Goal: Task Accomplishment & Management: Manage account settings

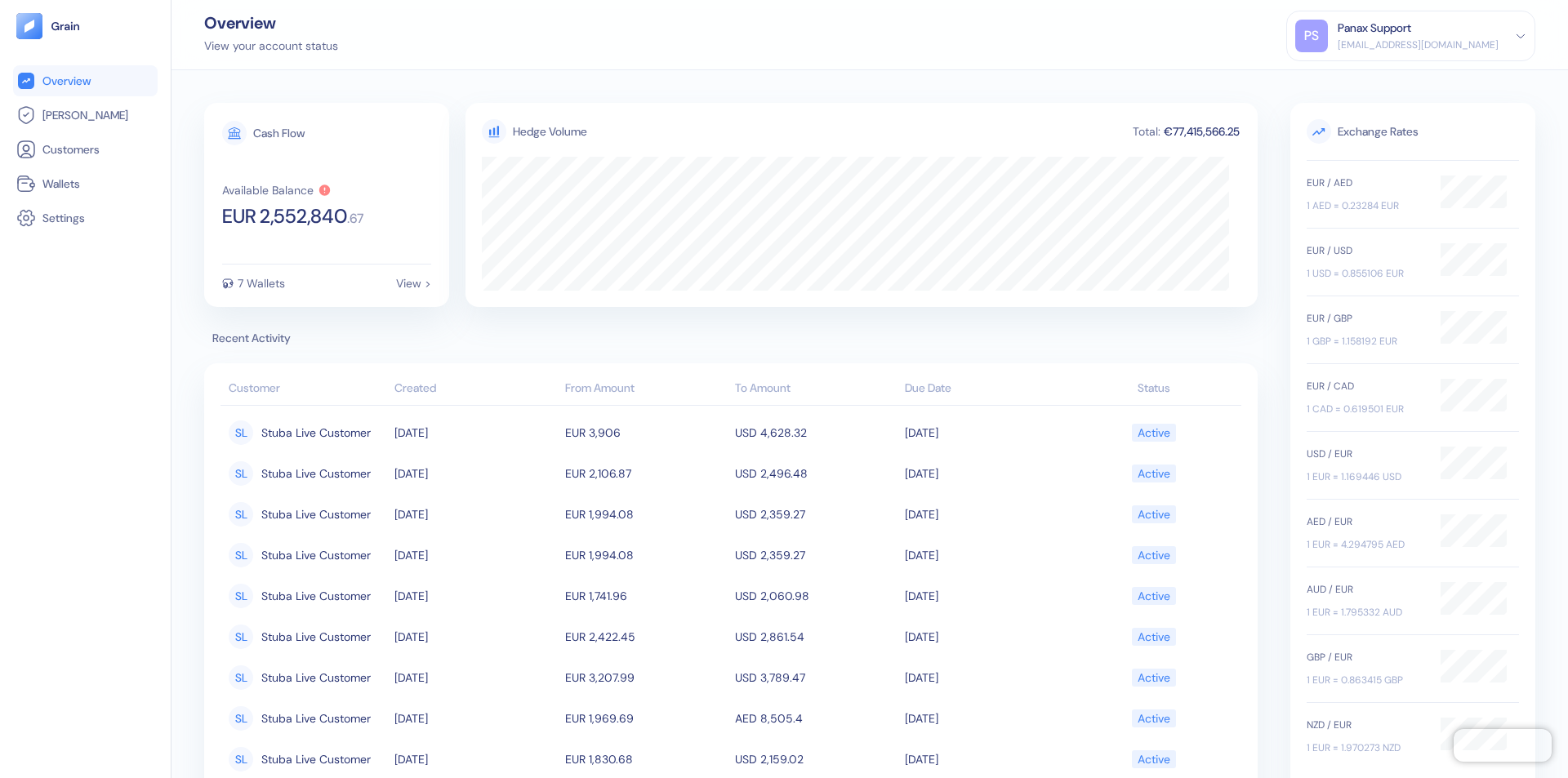
click at [1411, 36] on div "Panax Support" at bounding box center [1373, 28] width 73 height 18
click at [1362, 81] on div "Sign Out" at bounding box center [1338, 82] width 45 height 18
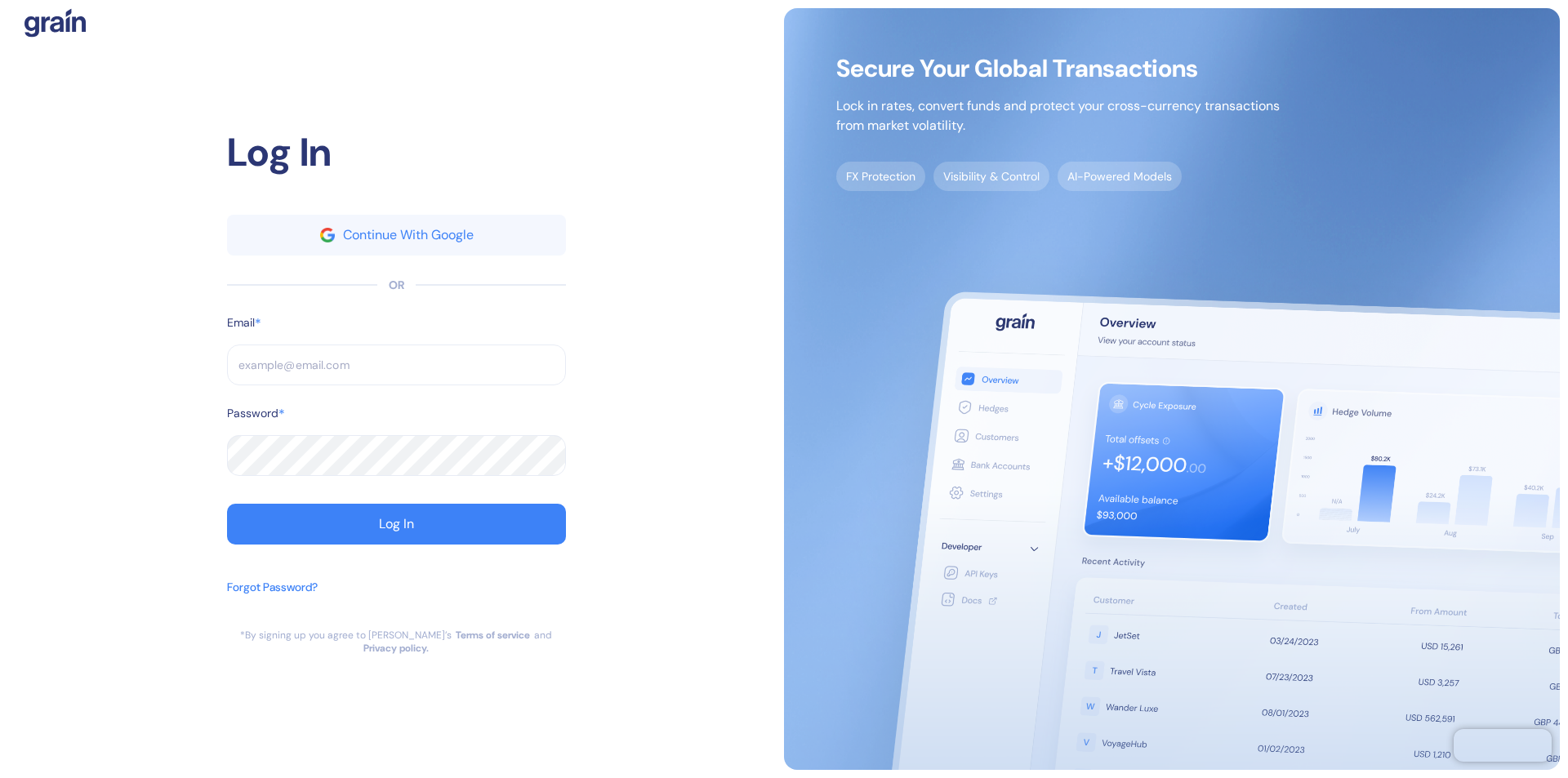
click at [396, 371] on input "text" at bounding box center [396, 365] width 339 height 41
type input "sup"
type input "support"
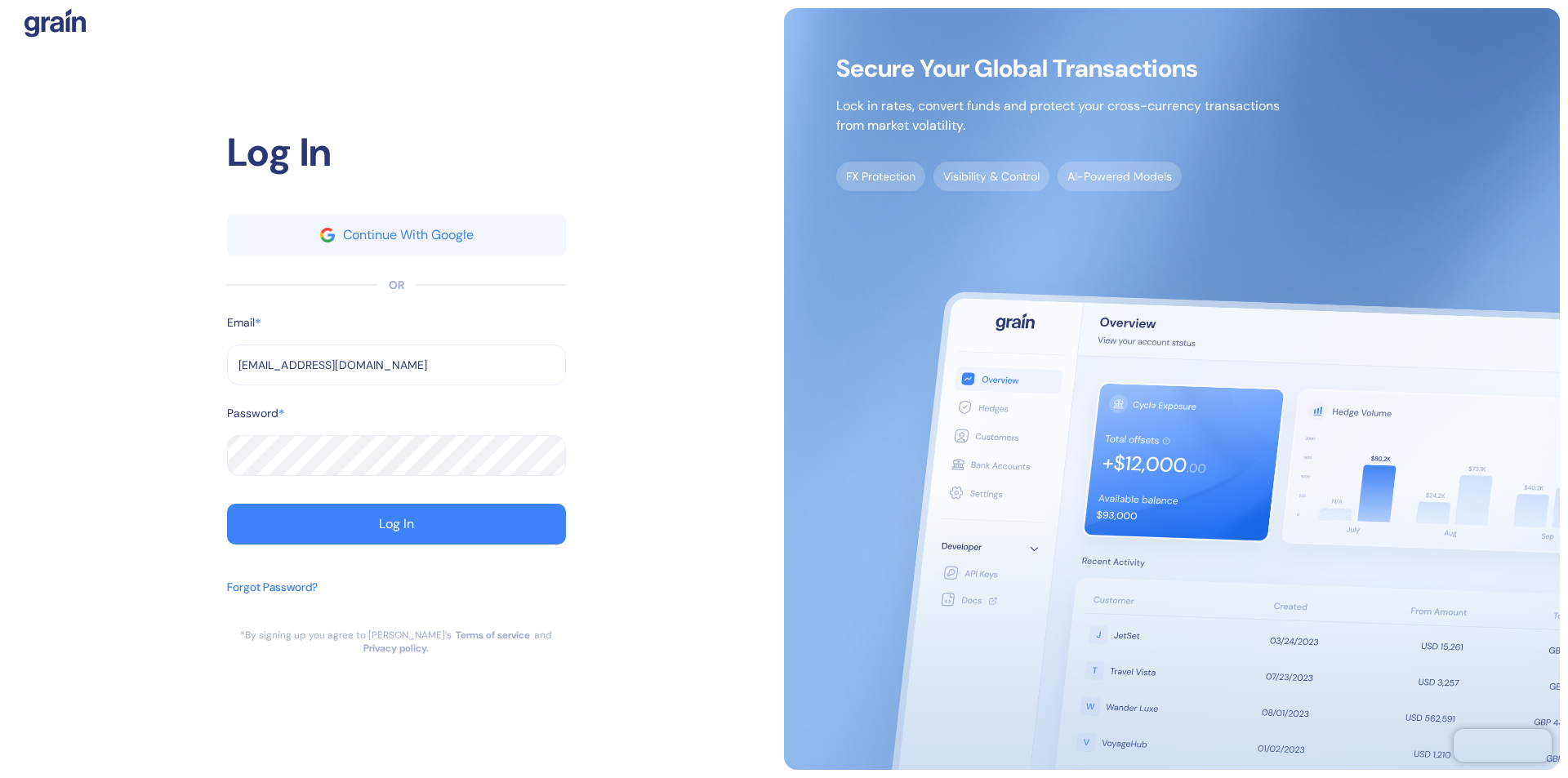
type input "[EMAIL_ADDRESS][DOMAIN_NAME]"
click at [396, 531] on div "Log In" at bounding box center [396, 524] width 35 height 13
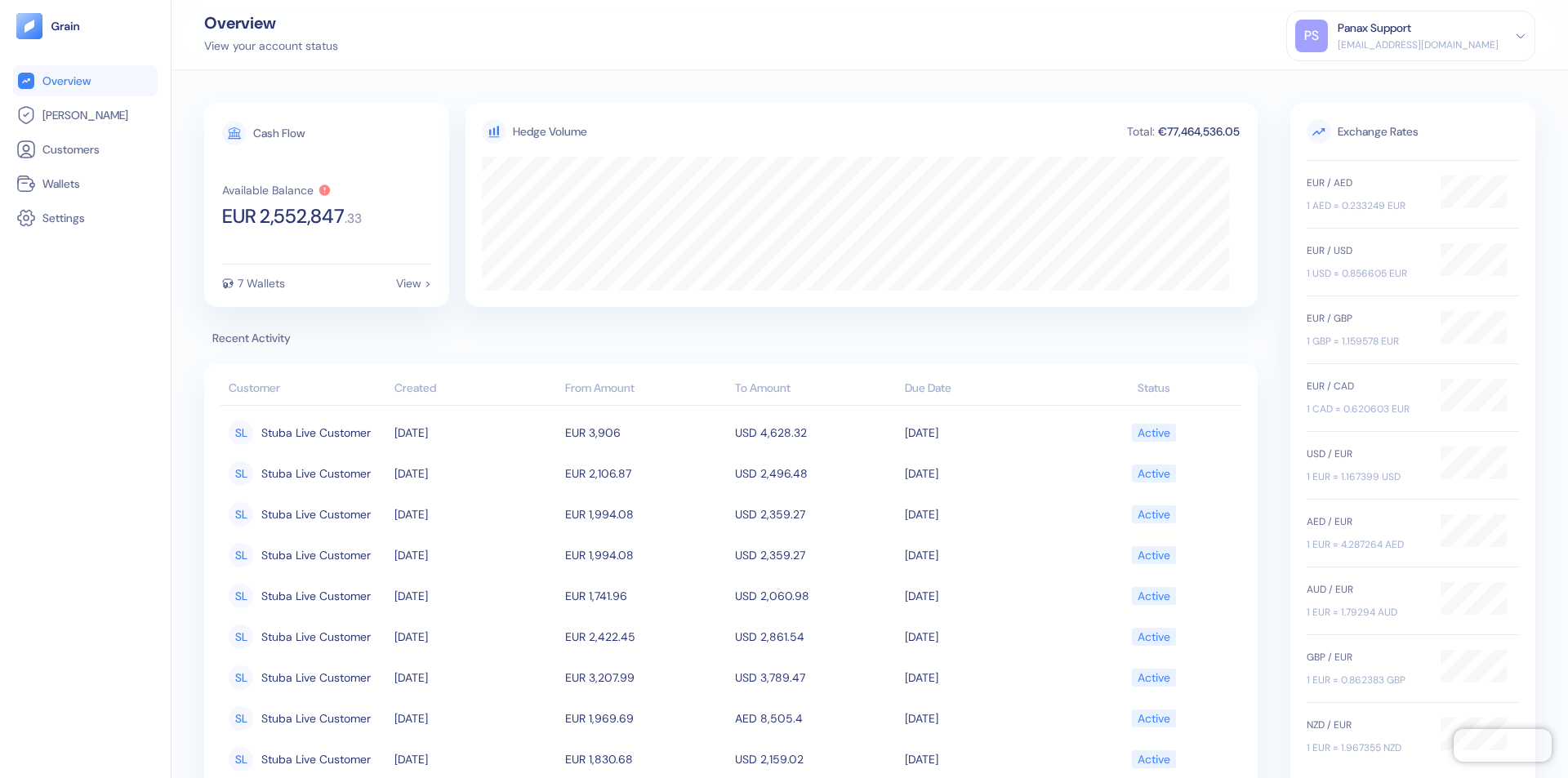
click at [1411, 36] on div "Panax Support" at bounding box center [1373, 28] width 73 height 18
click at [1362, 81] on div "Sign Out" at bounding box center [1338, 82] width 45 height 18
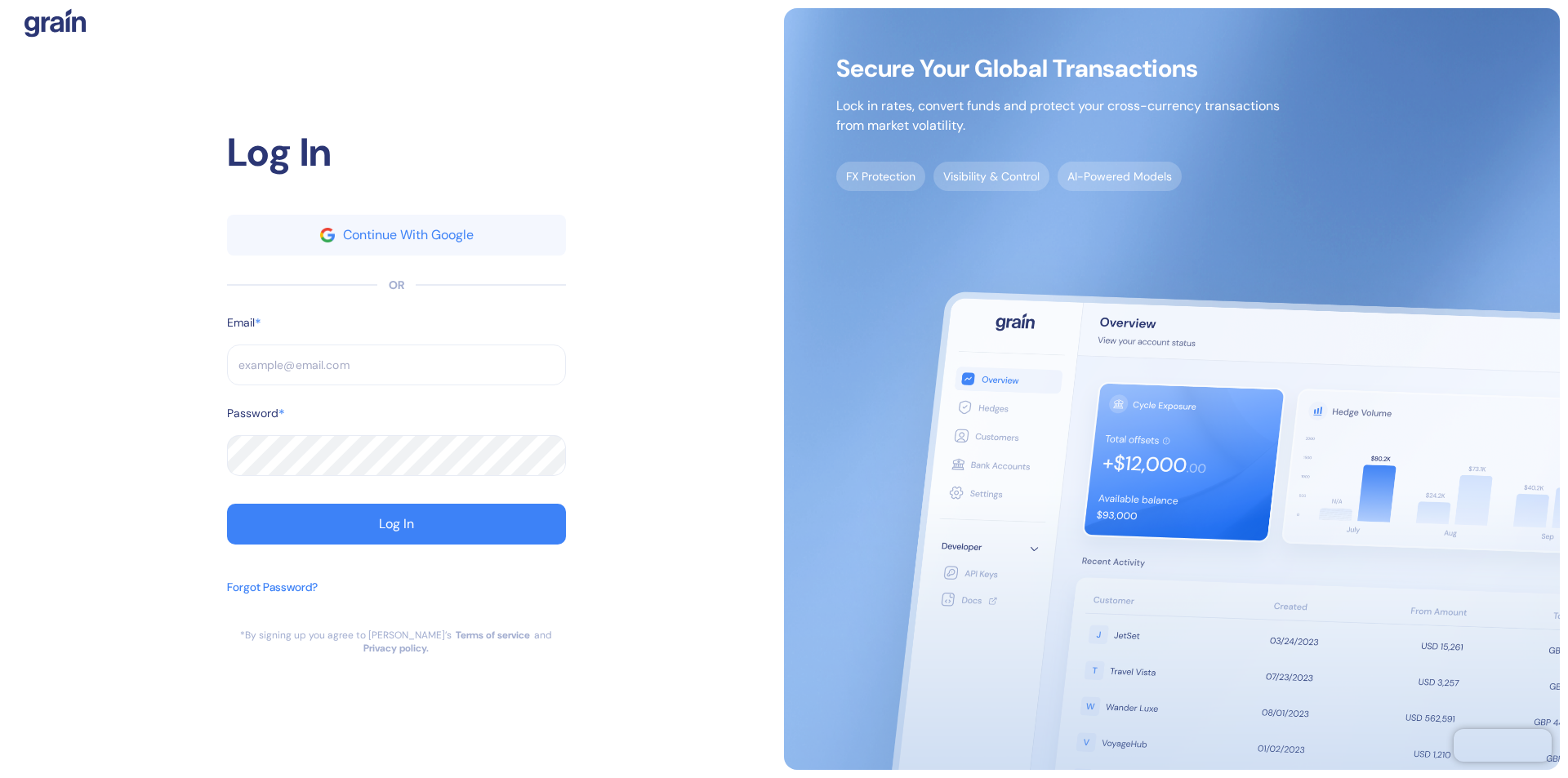
click at [396, 371] on input "text" at bounding box center [396, 365] width 339 height 41
type input "su"
type input "supp"
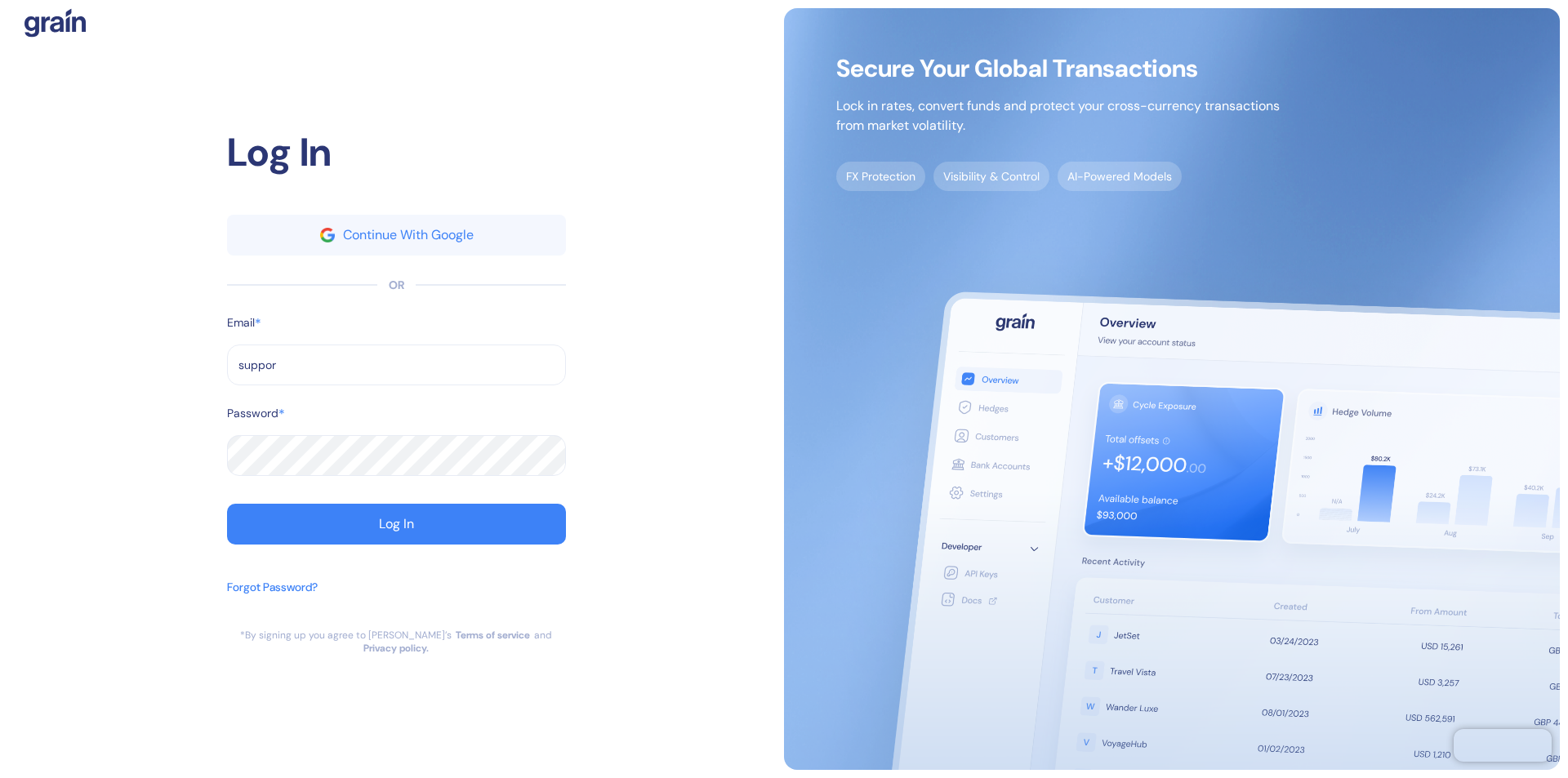
type input "support"
type input "[EMAIL_ADDRESS][DOMAIN_NAME]"
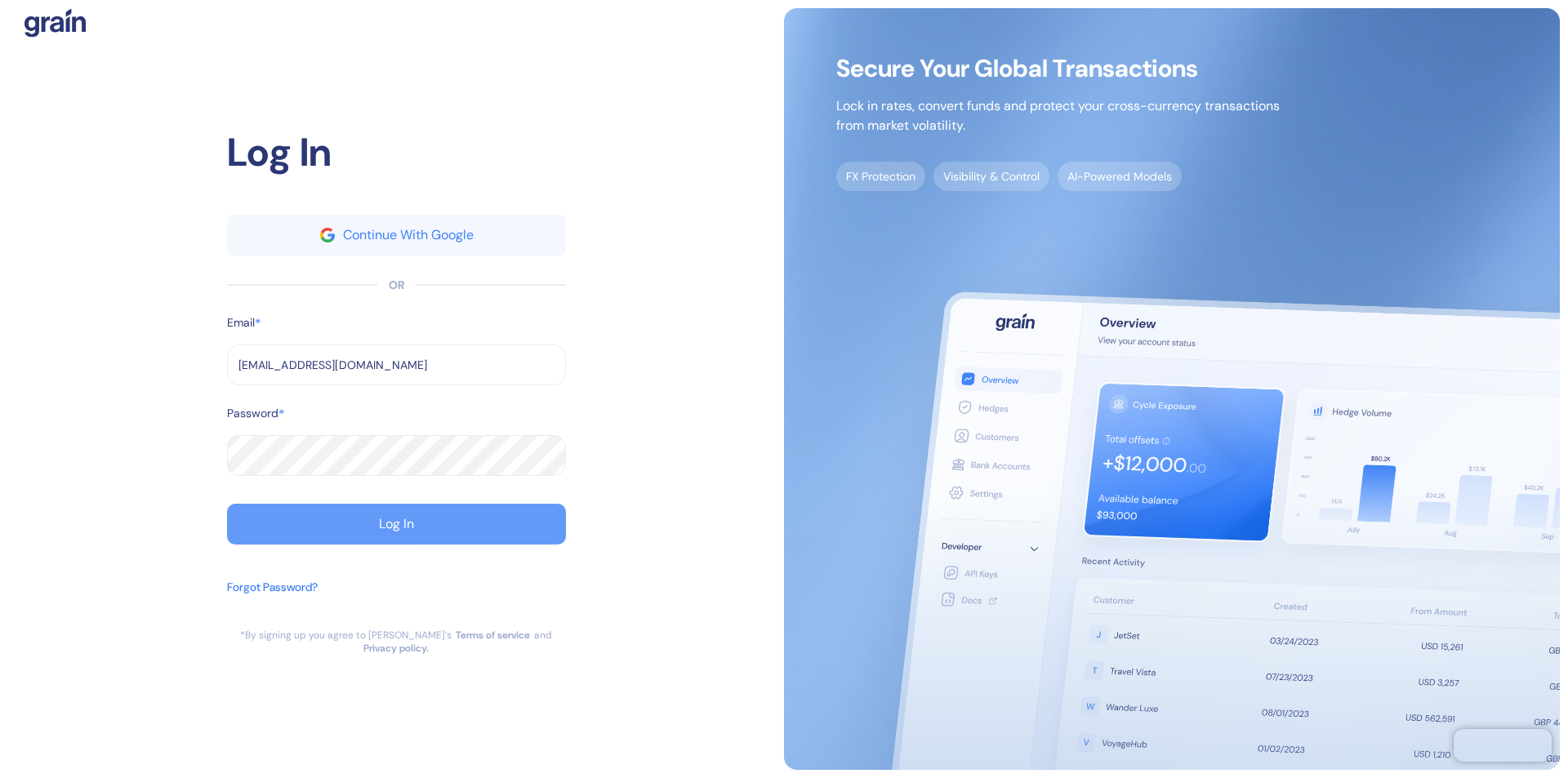
click at [396, 531] on div "Log In" at bounding box center [396, 524] width 35 height 13
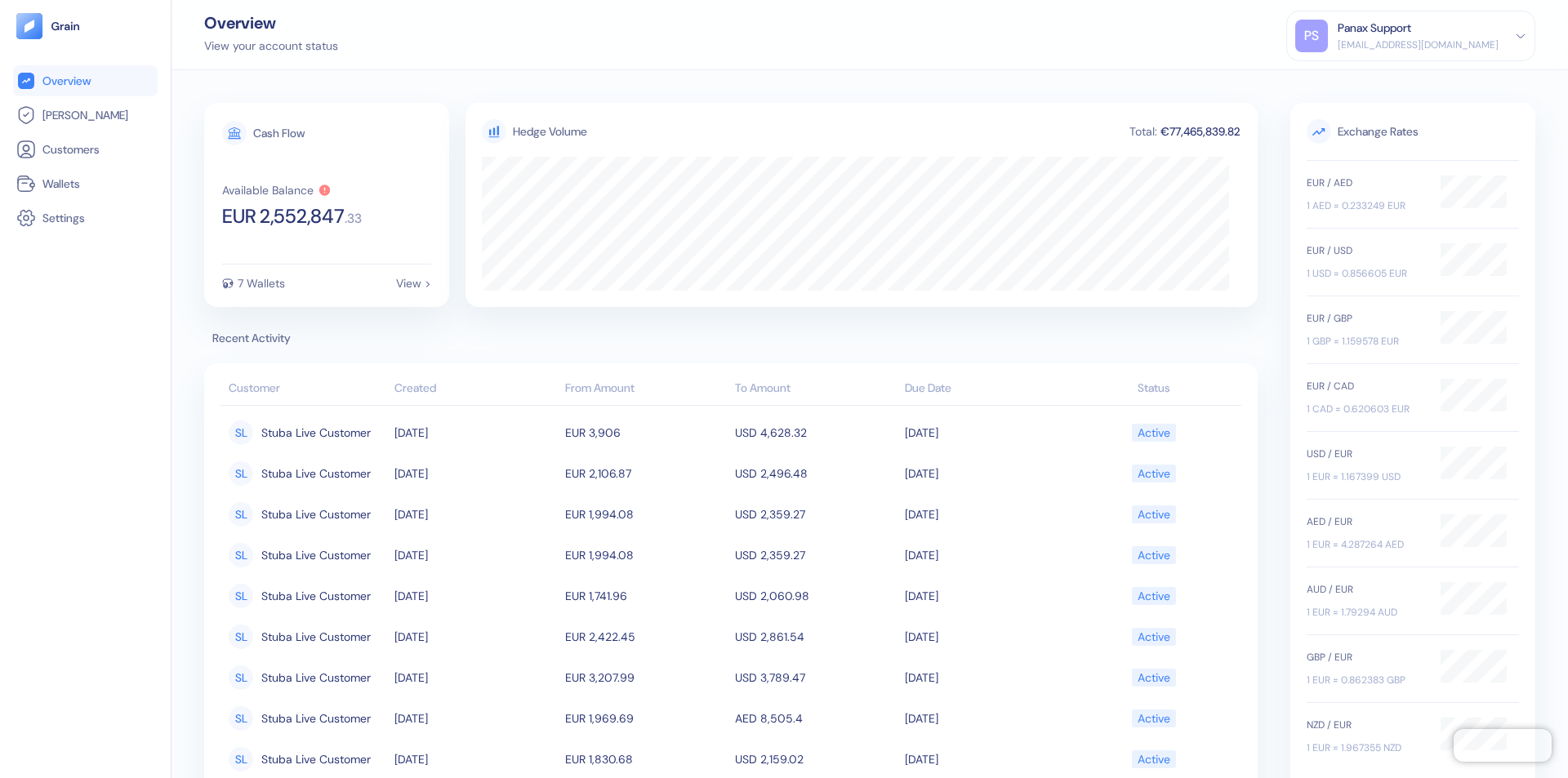
click at [1411, 36] on div "Panax Support" at bounding box center [1373, 28] width 73 height 18
click at [1362, 81] on div "Sign Out" at bounding box center [1338, 82] width 45 height 18
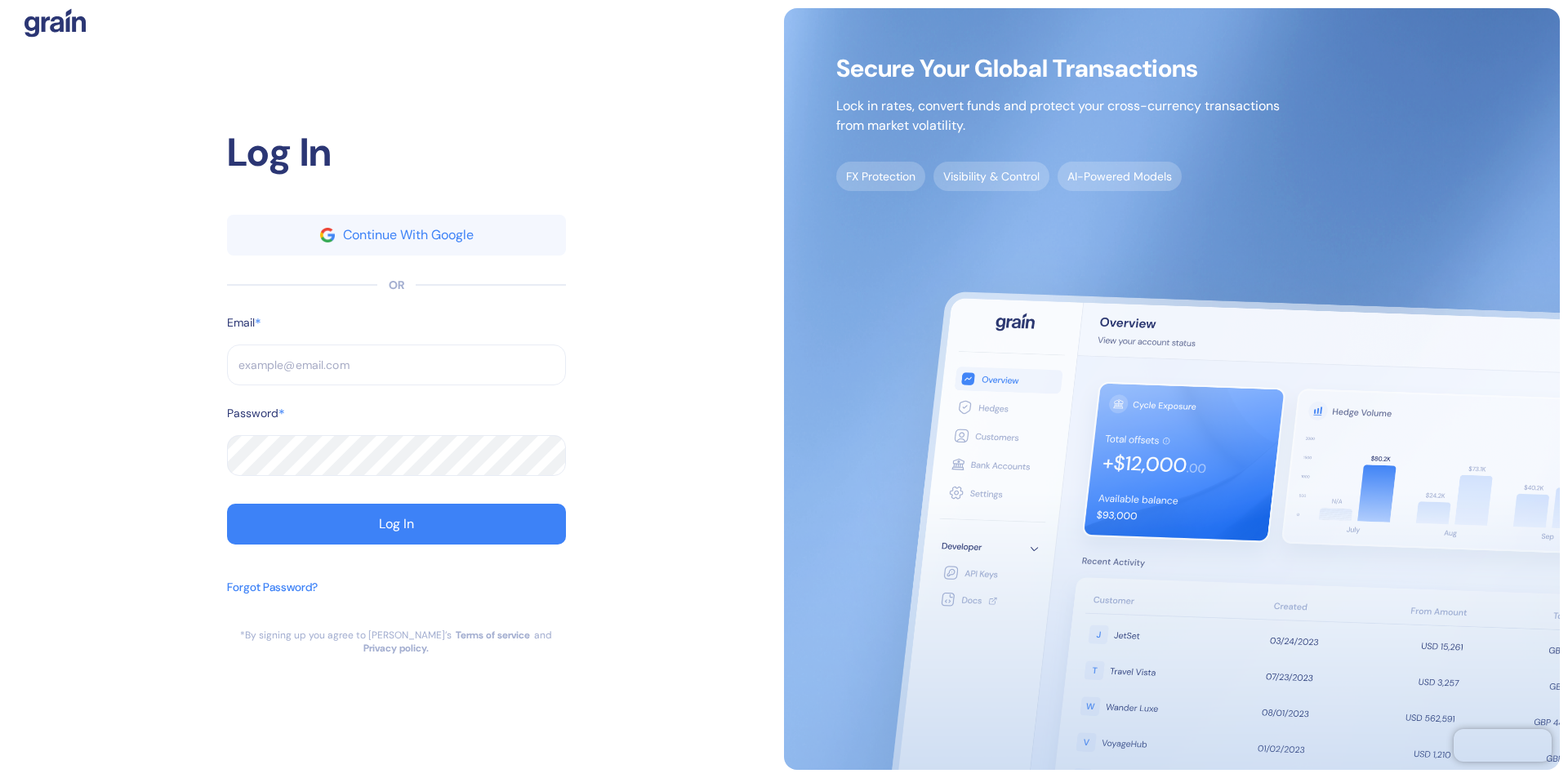
click at [396, 371] on input "text" at bounding box center [396, 365] width 339 height 41
type input "s"
type input "support@t"
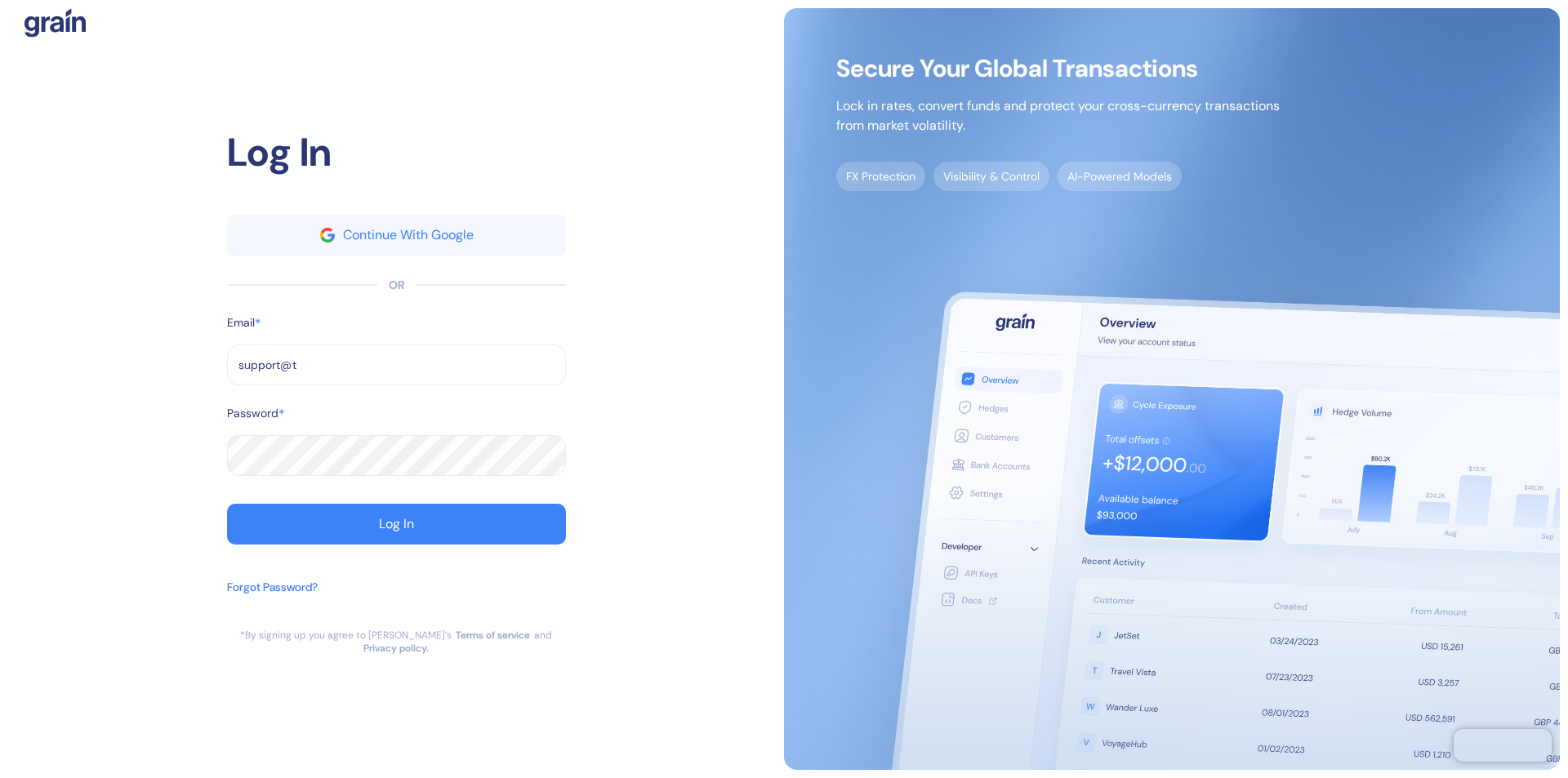
type input "support@th"
type input "[EMAIL_ADDRESS][DOMAIN_NAME]"
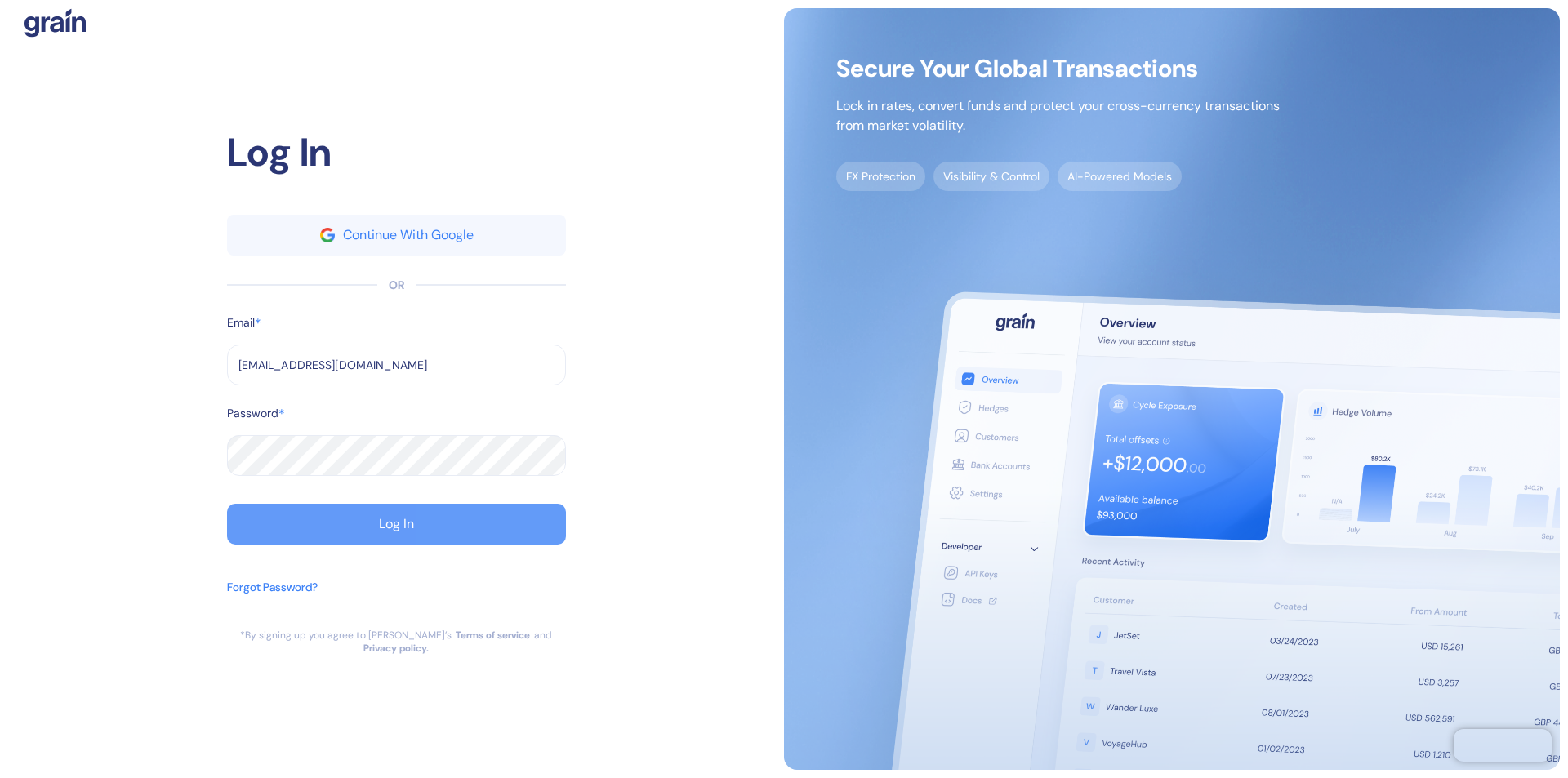
click at [396, 531] on div "Log In" at bounding box center [396, 524] width 35 height 13
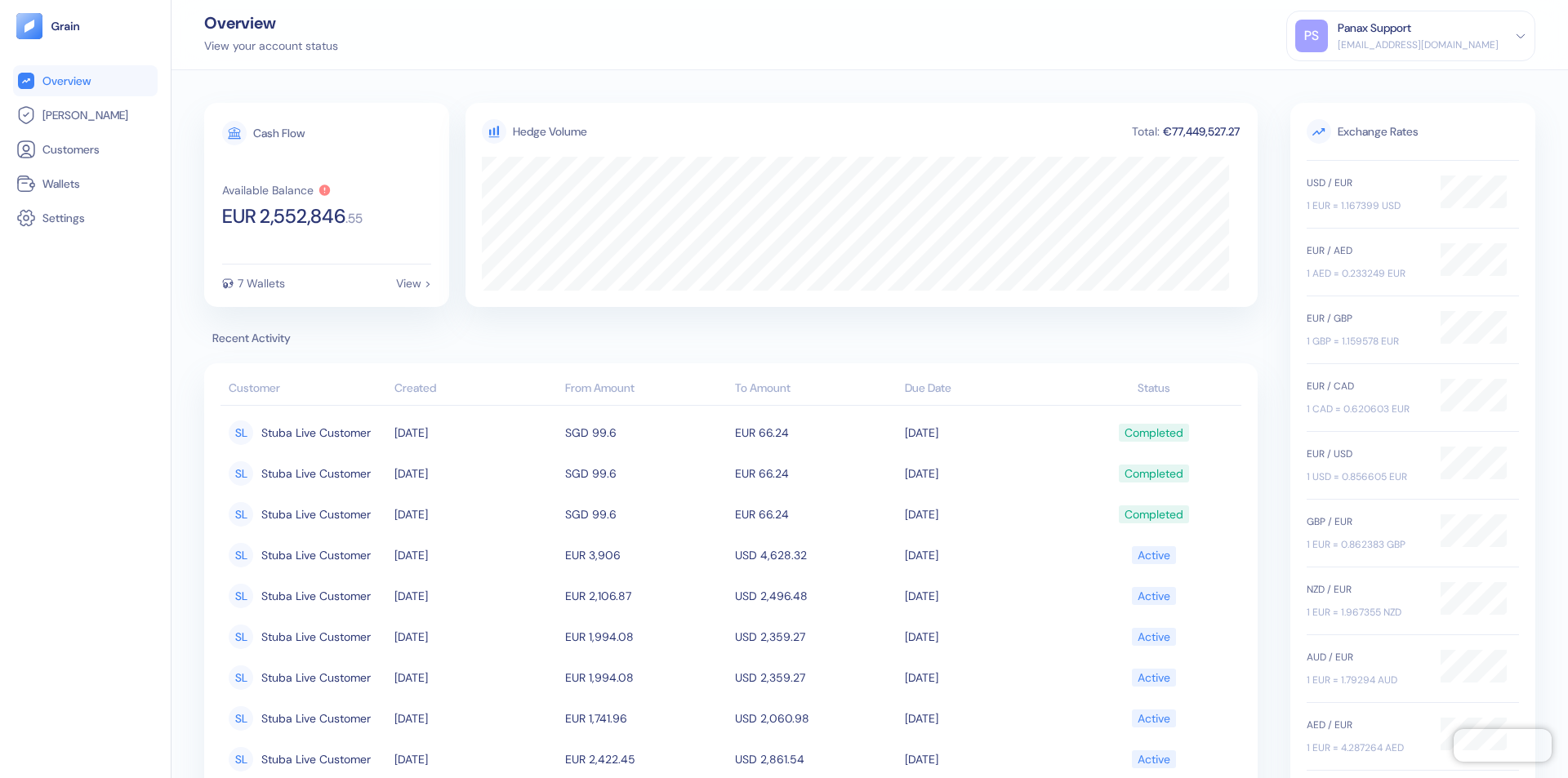
click at [1411, 36] on div "Panax Support" at bounding box center [1373, 28] width 73 height 18
click at [1362, 81] on div "Sign Out" at bounding box center [1338, 82] width 45 height 18
